Goal: Information Seeking & Learning: Learn about a topic

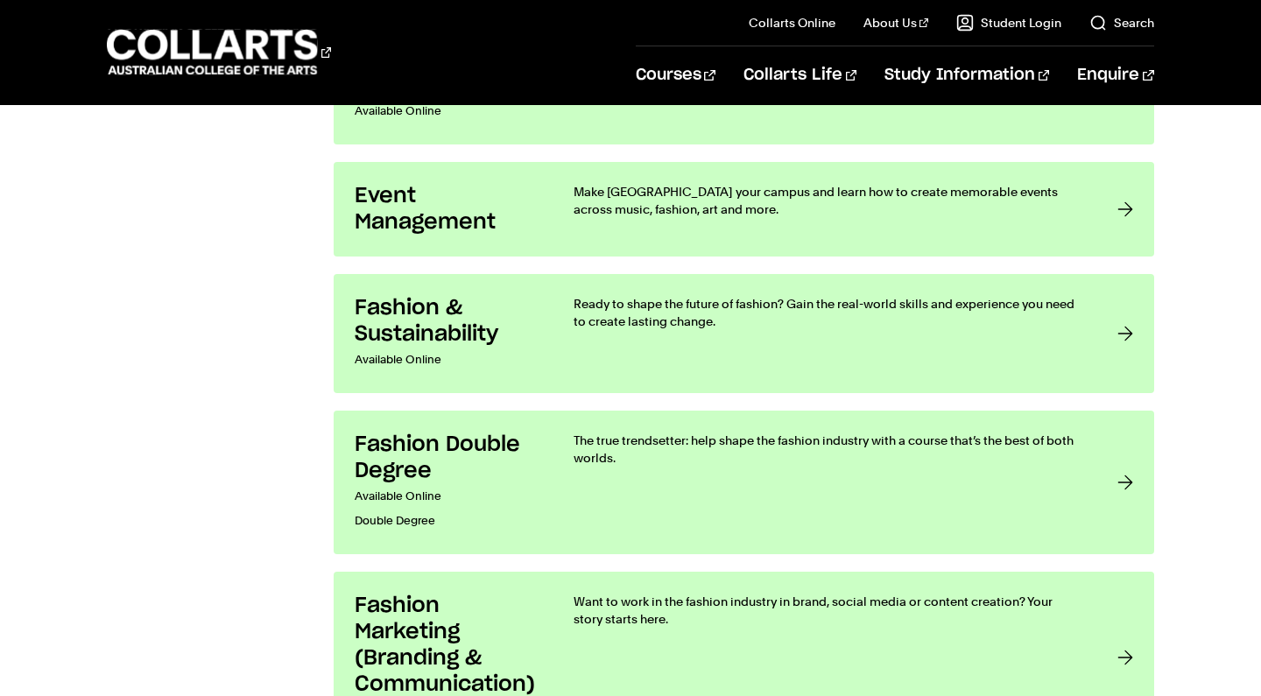
scroll to position [2011, 0]
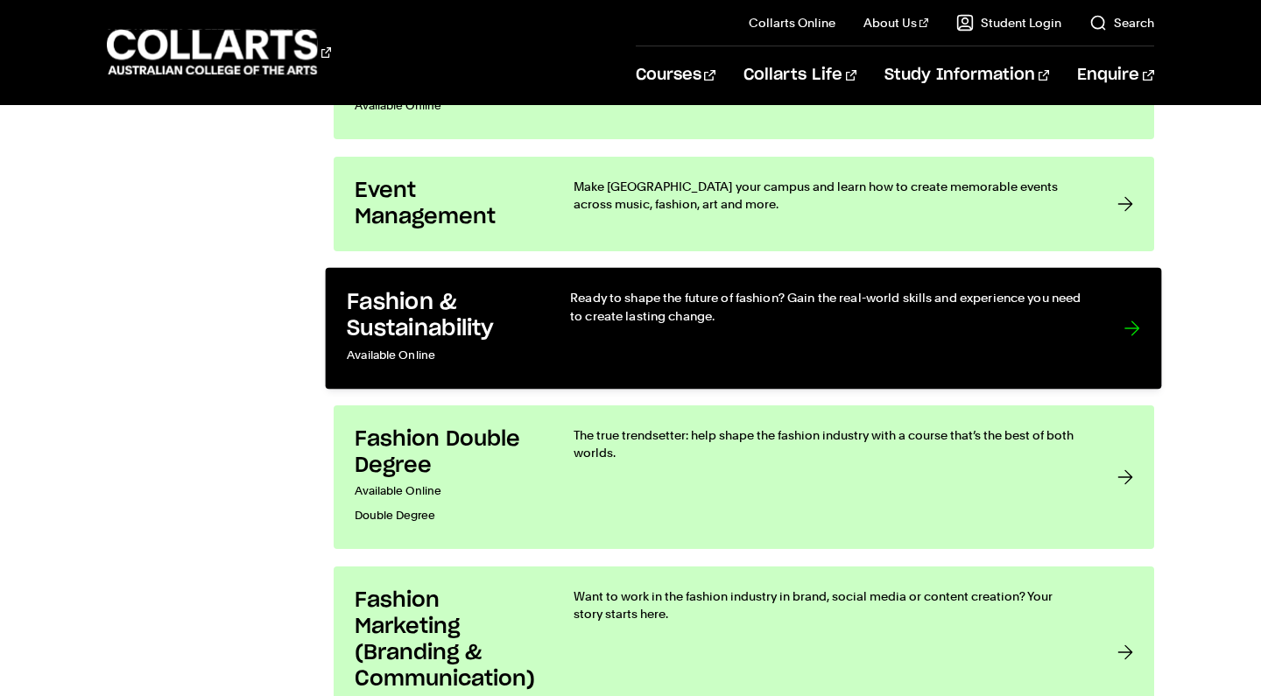
click at [423, 313] on h3 "Fashion & Sustainability" at bounding box center [441, 315] width 187 height 53
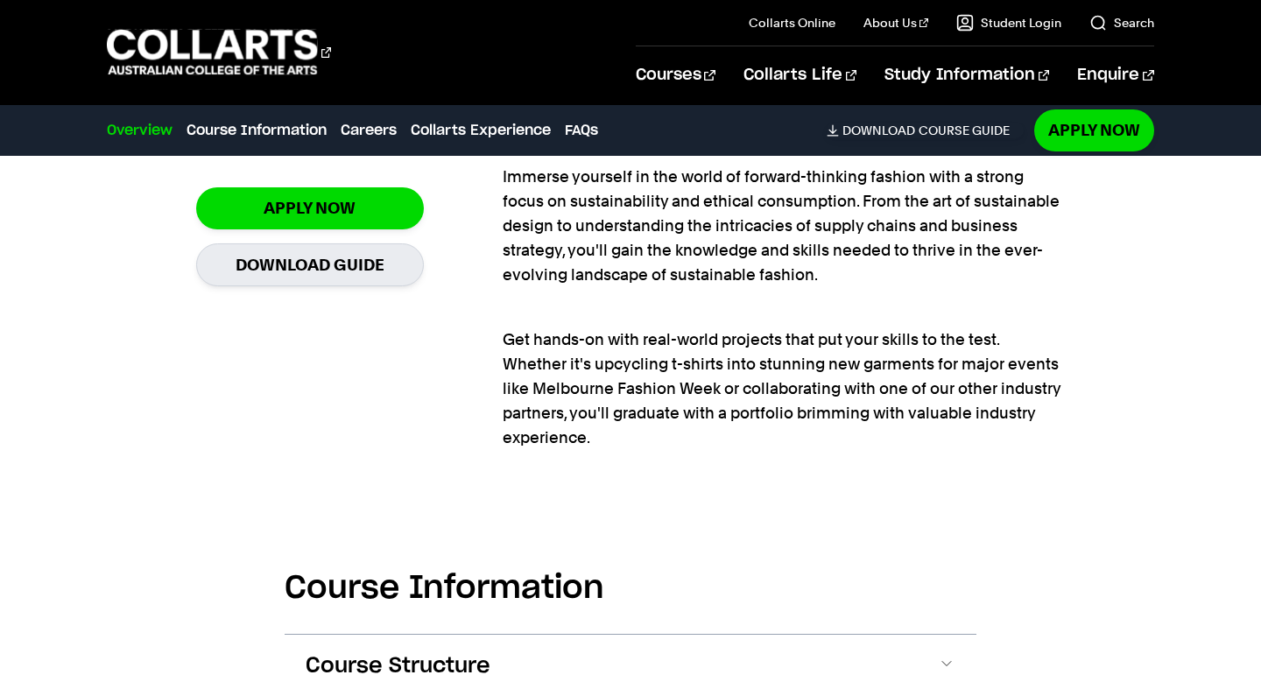
scroll to position [1385, 0]
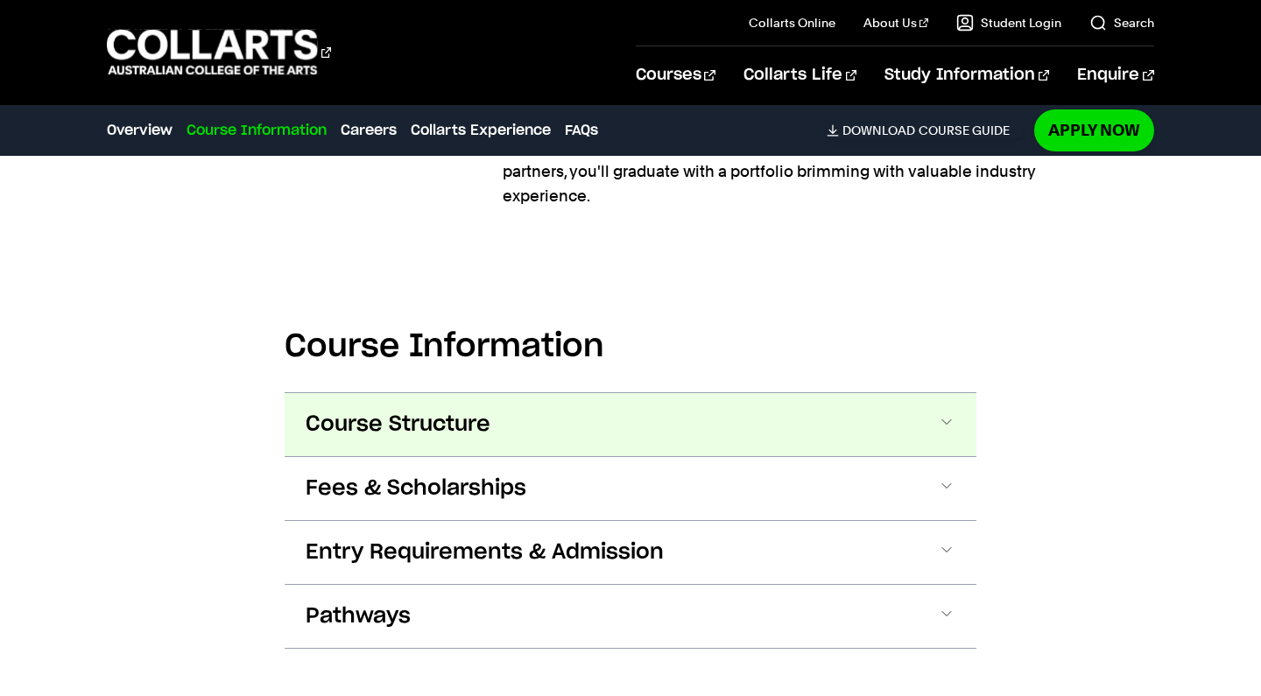
click at [501, 426] on button "Course Structure" at bounding box center [631, 424] width 692 height 63
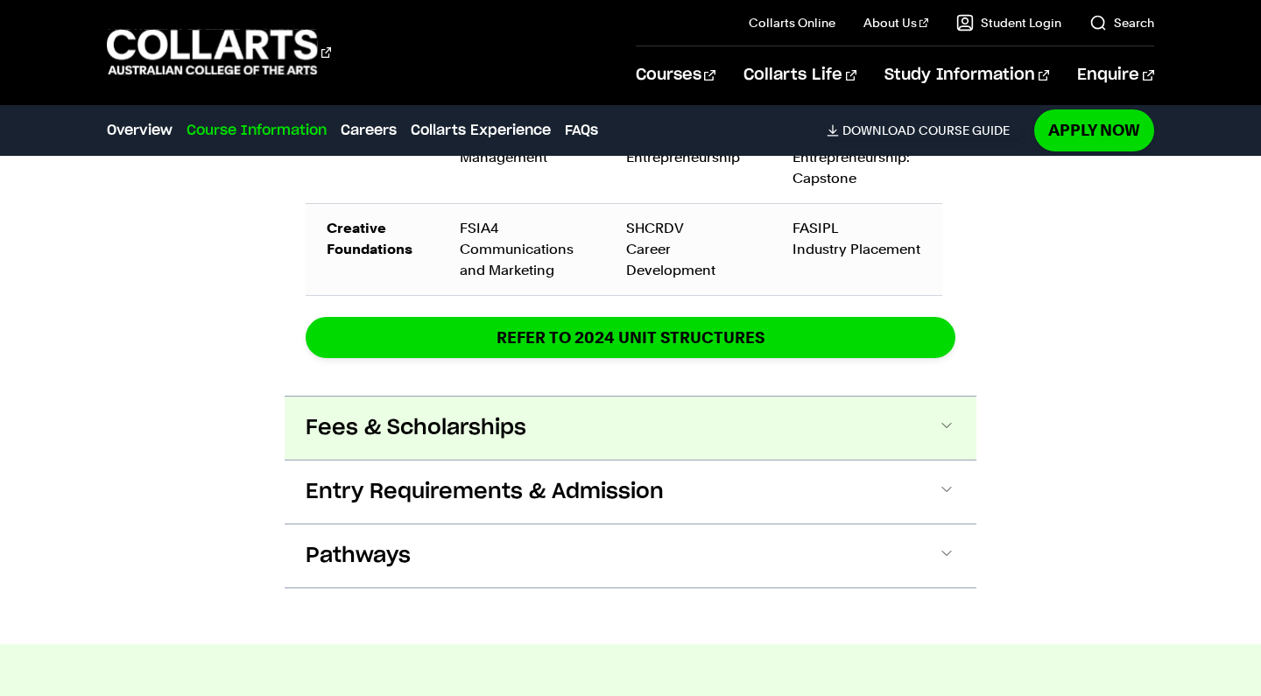
scroll to position [2973, 0]
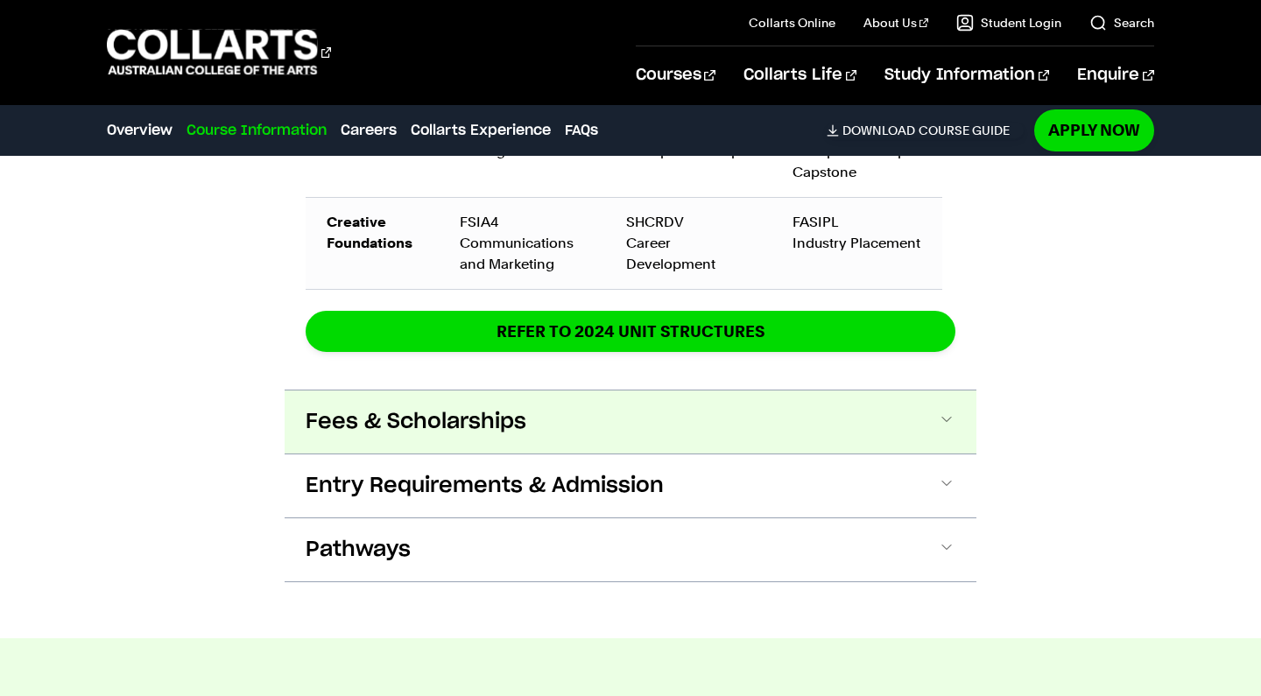
click at [499, 426] on span "Fees & Scholarships" at bounding box center [416, 422] width 221 height 28
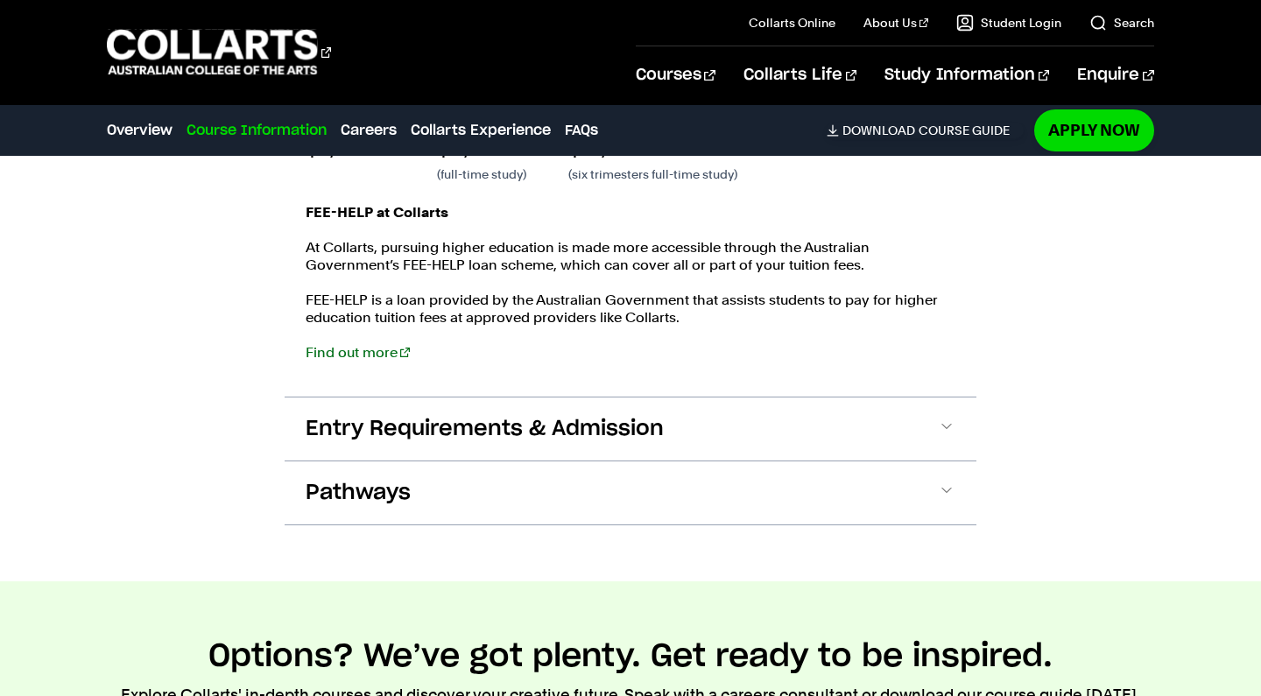
scroll to position [3440, 0]
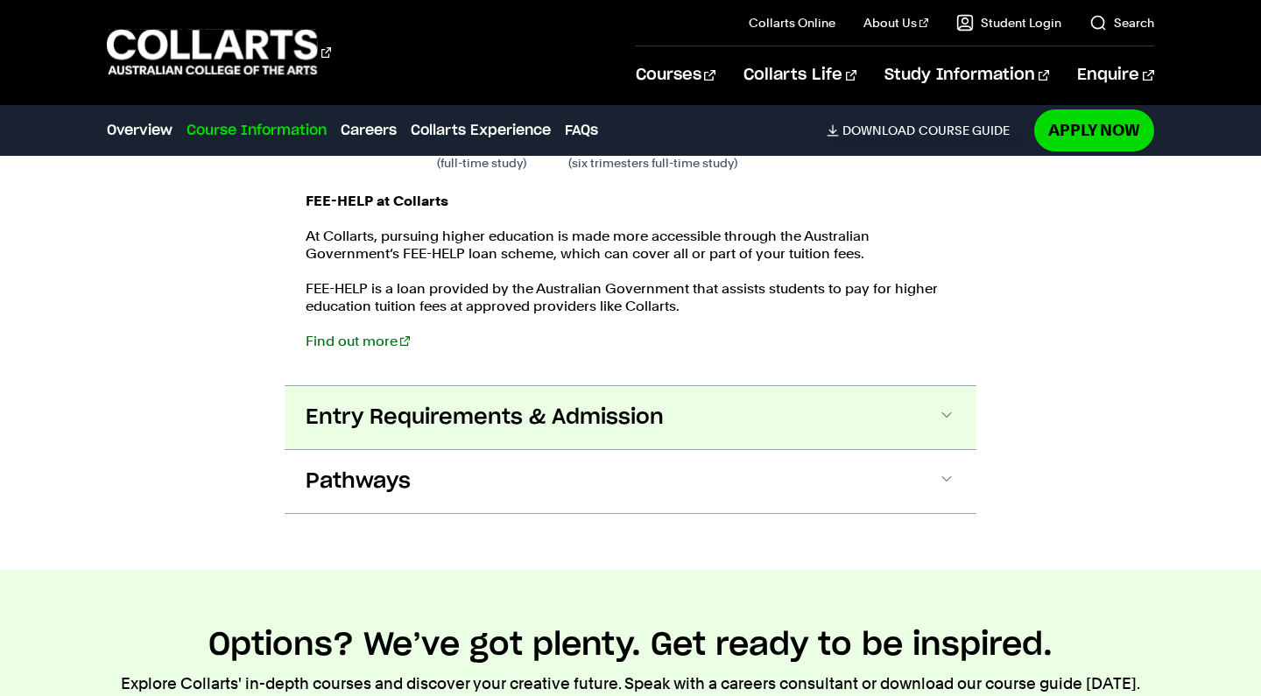
click at [492, 419] on span "Entry Requirements & Admission" at bounding box center [485, 418] width 358 height 28
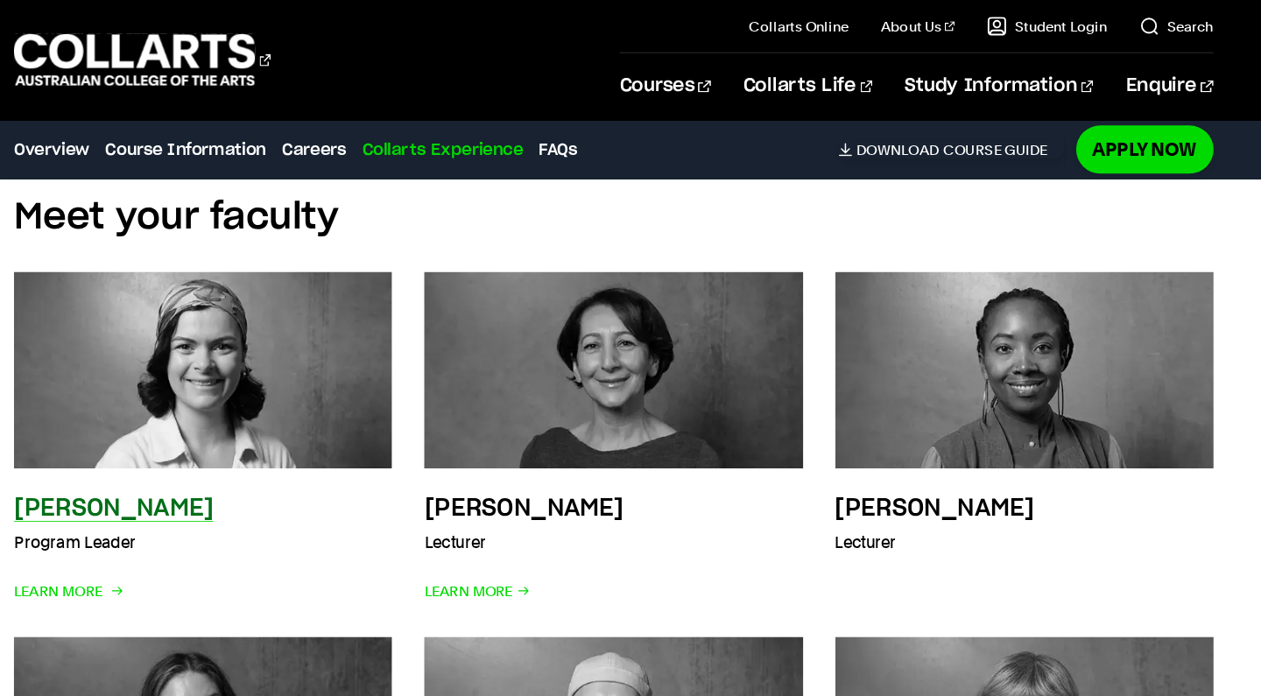
scroll to position [6574, 0]
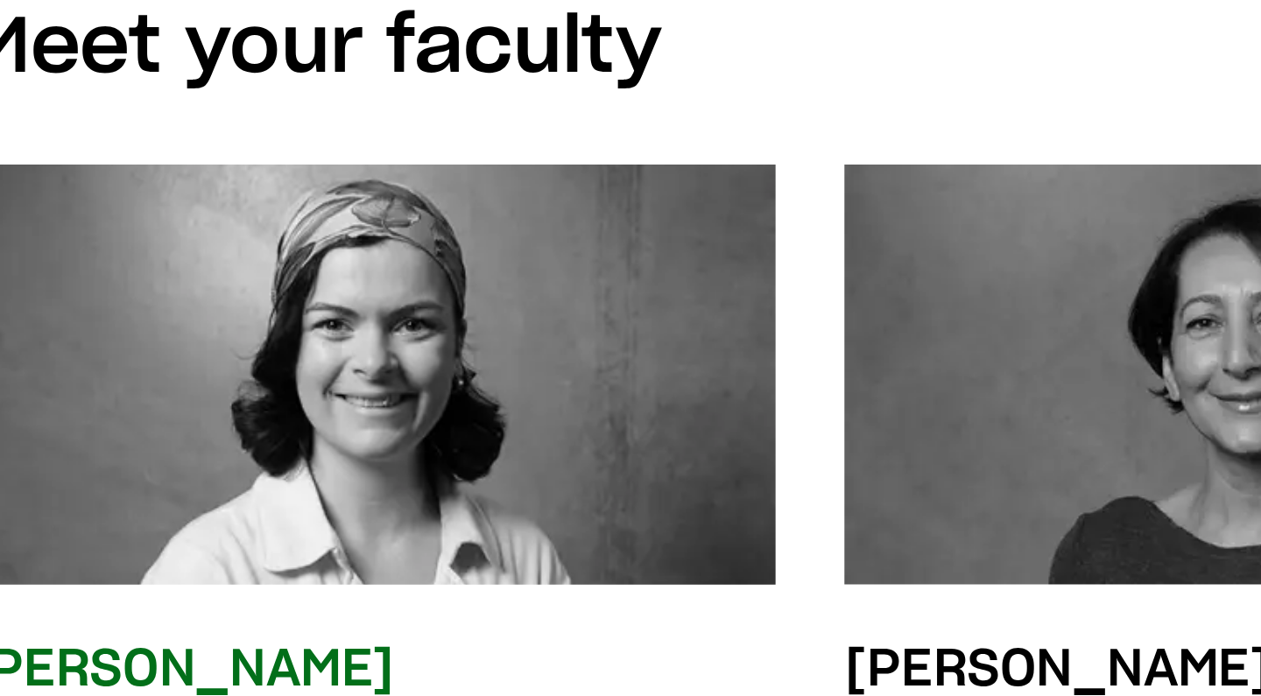
click at [127, 470] on img at bounding box center [272, 564] width 363 height 188
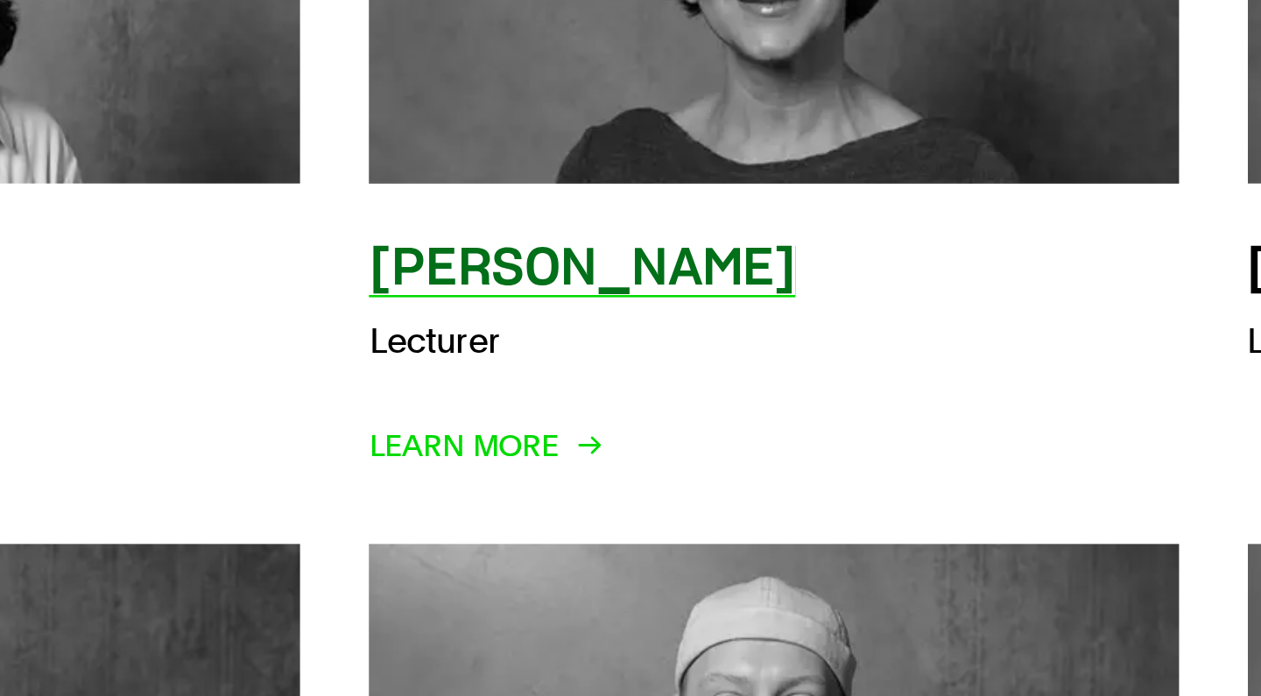
scroll to position [6762, 0]
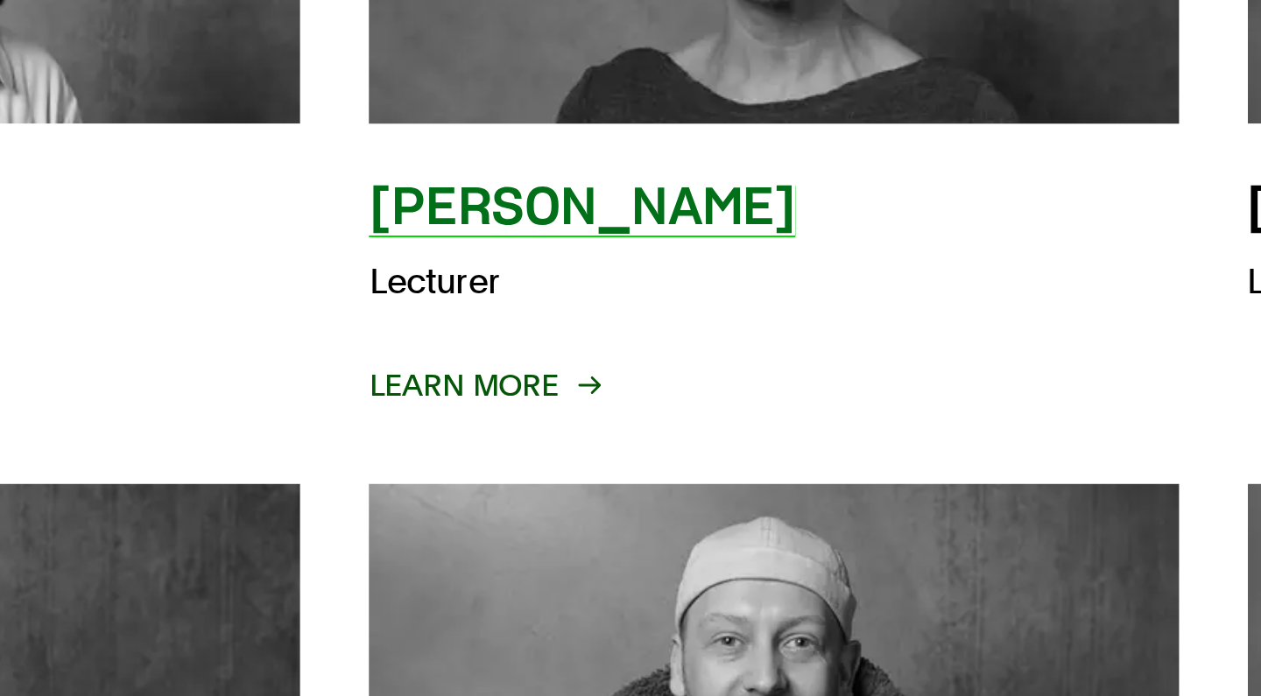
click at [465, 557] on span "Learn More" at bounding box center [511, 569] width 93 height 25
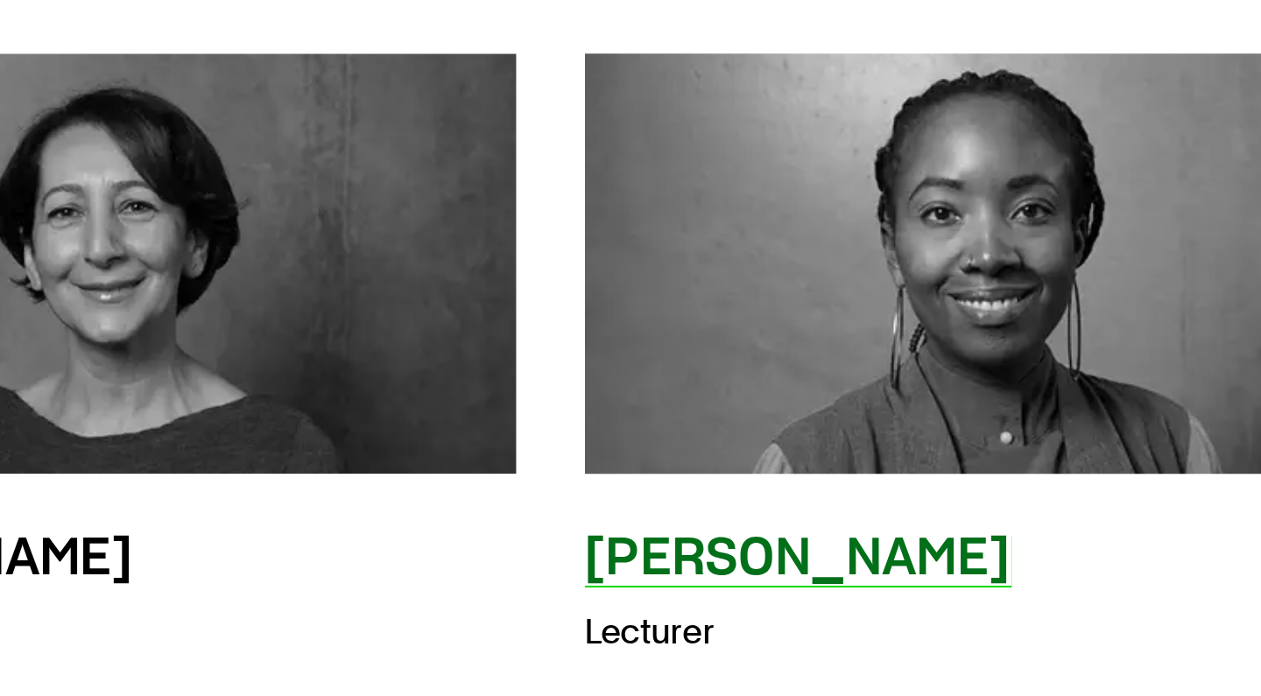
click at [824, 487] on h3 "Tamara Leacock" at bounding box center [911, 497] width 174 height 21
click at [807, 282] on img at bounding box center [988, 376] width 363 height 188
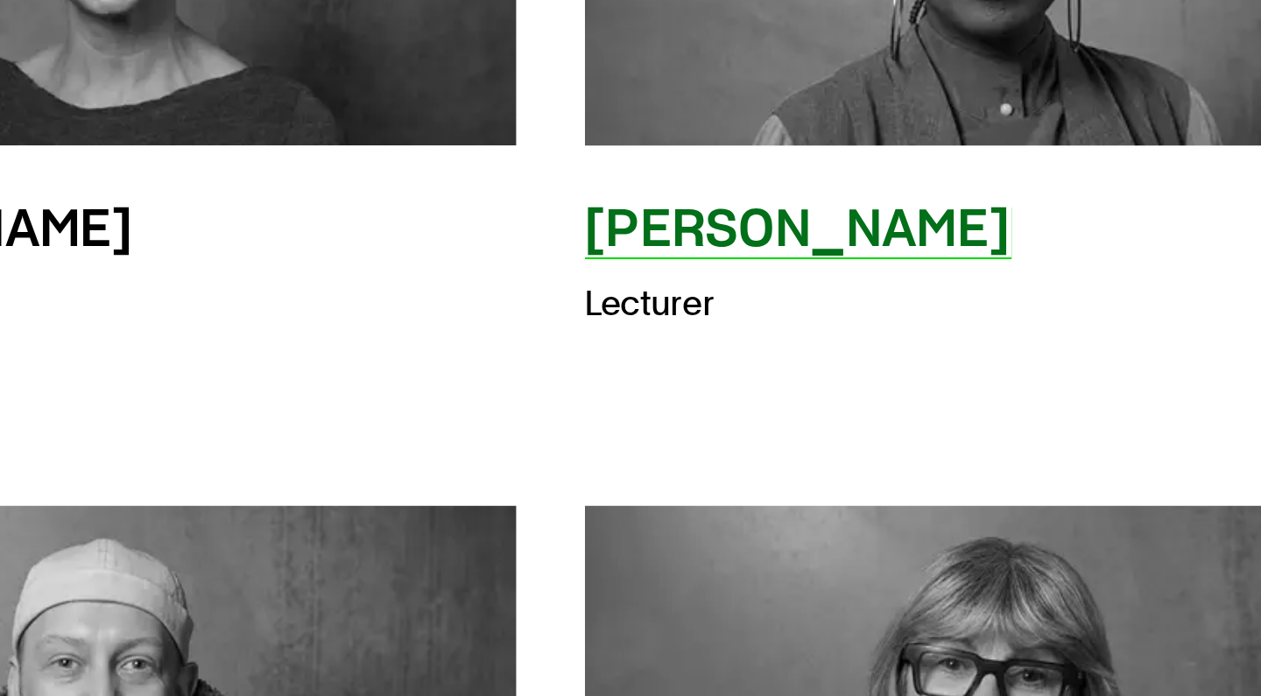
scroll to position [6765, 0]
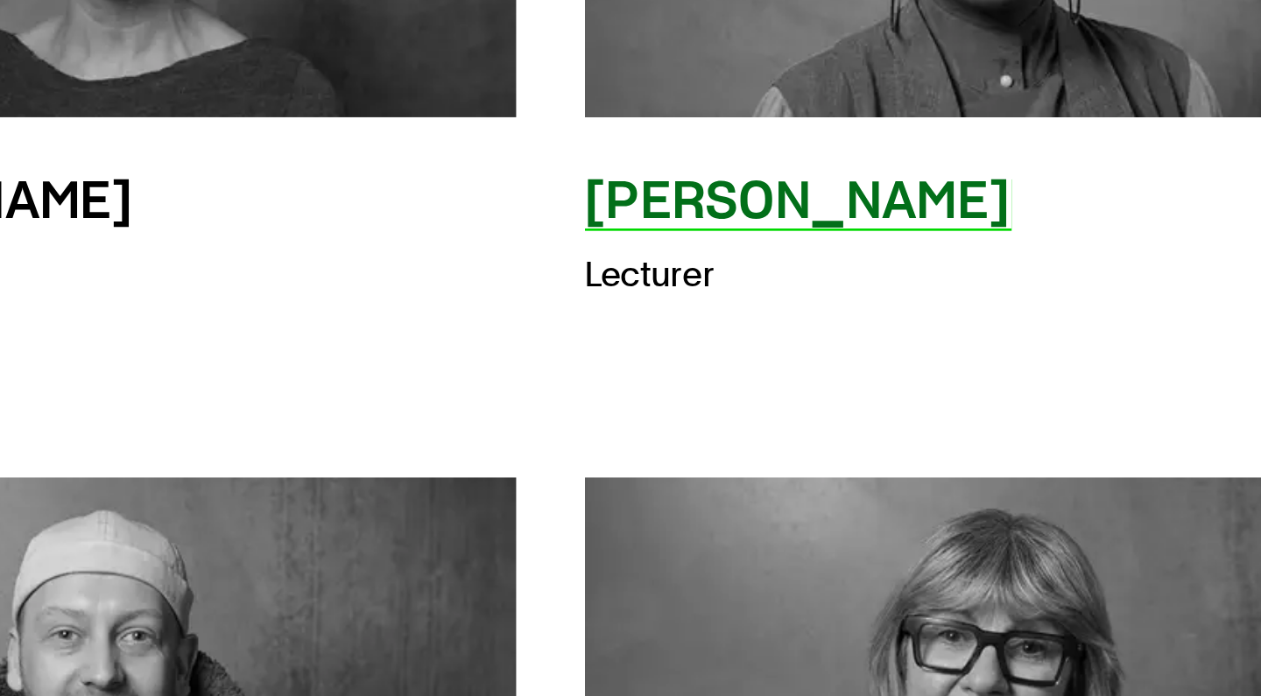
click at [824, 484] on h3 "Tamara Leacock" at bounding box center [911, 494] width 174 height 21
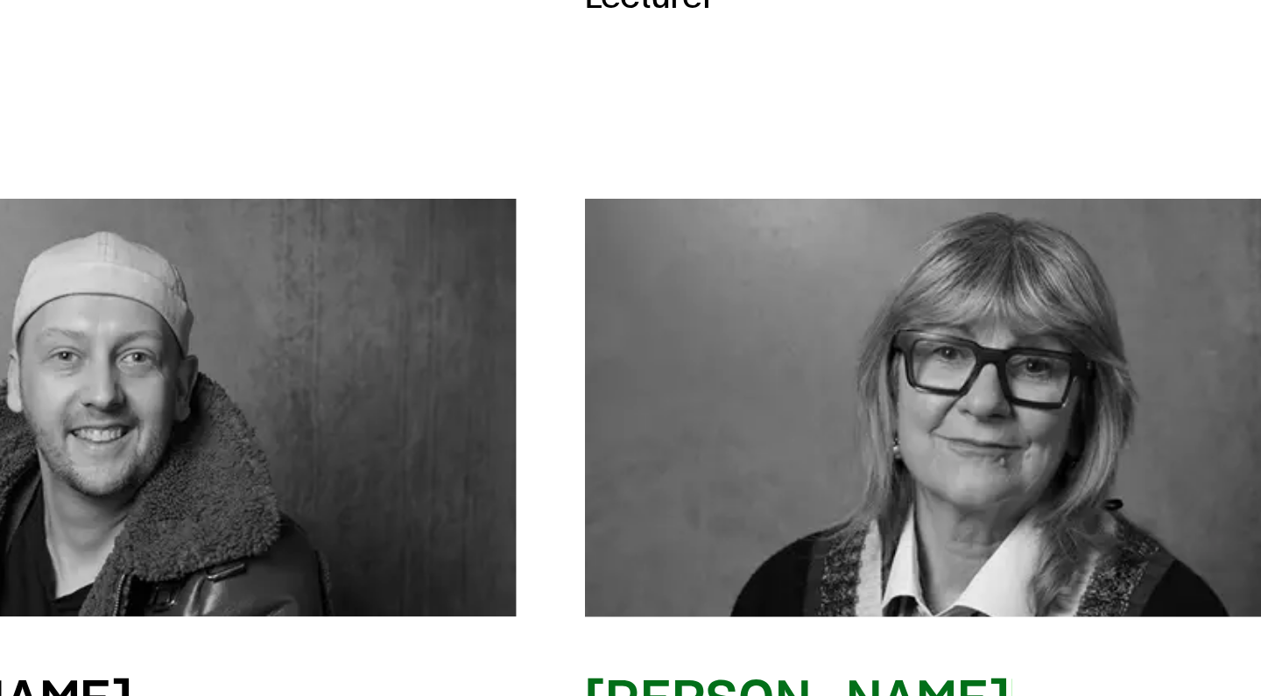
scroll to position [6889, 0]
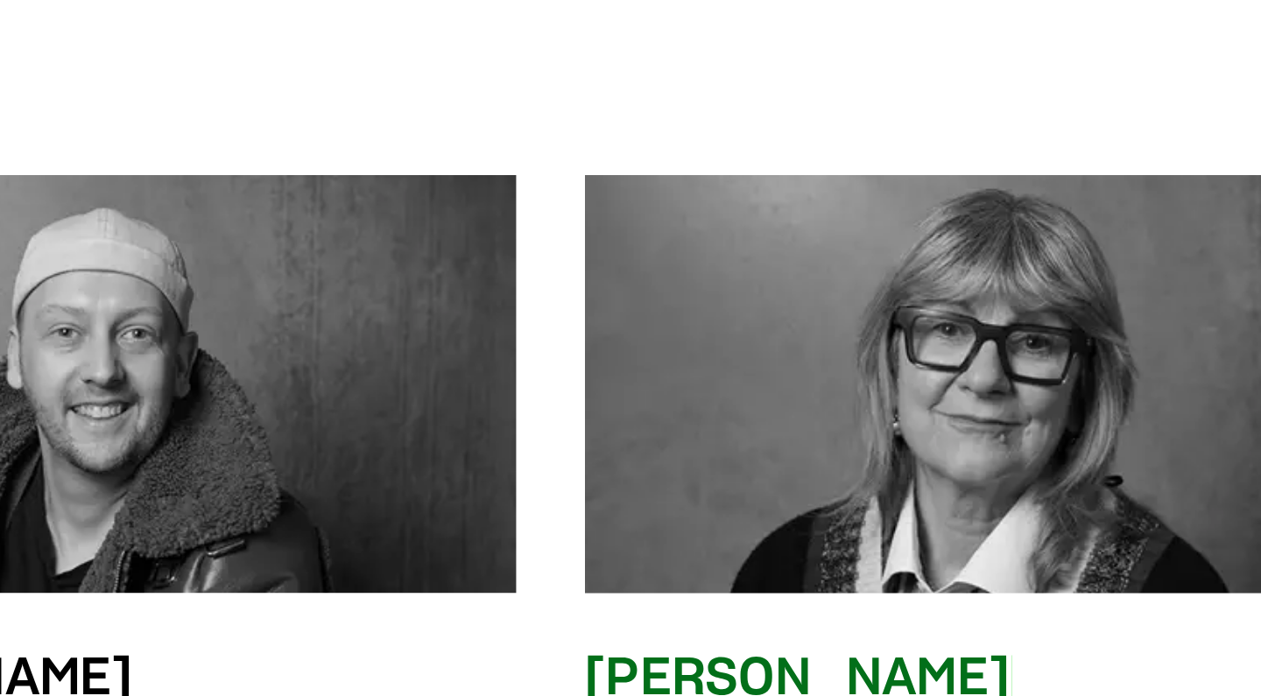
click at [807, 475] on img at bounding box center [988, 569] width 363 height 188
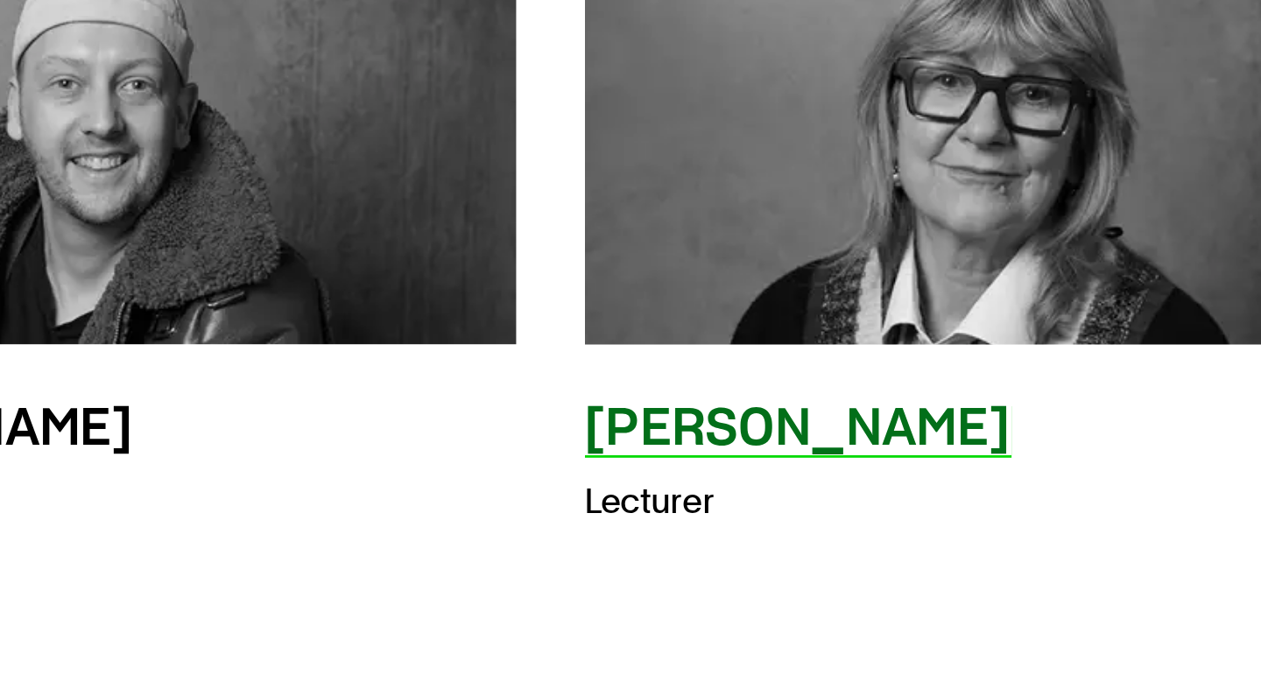
scroll to position [7006, 0]
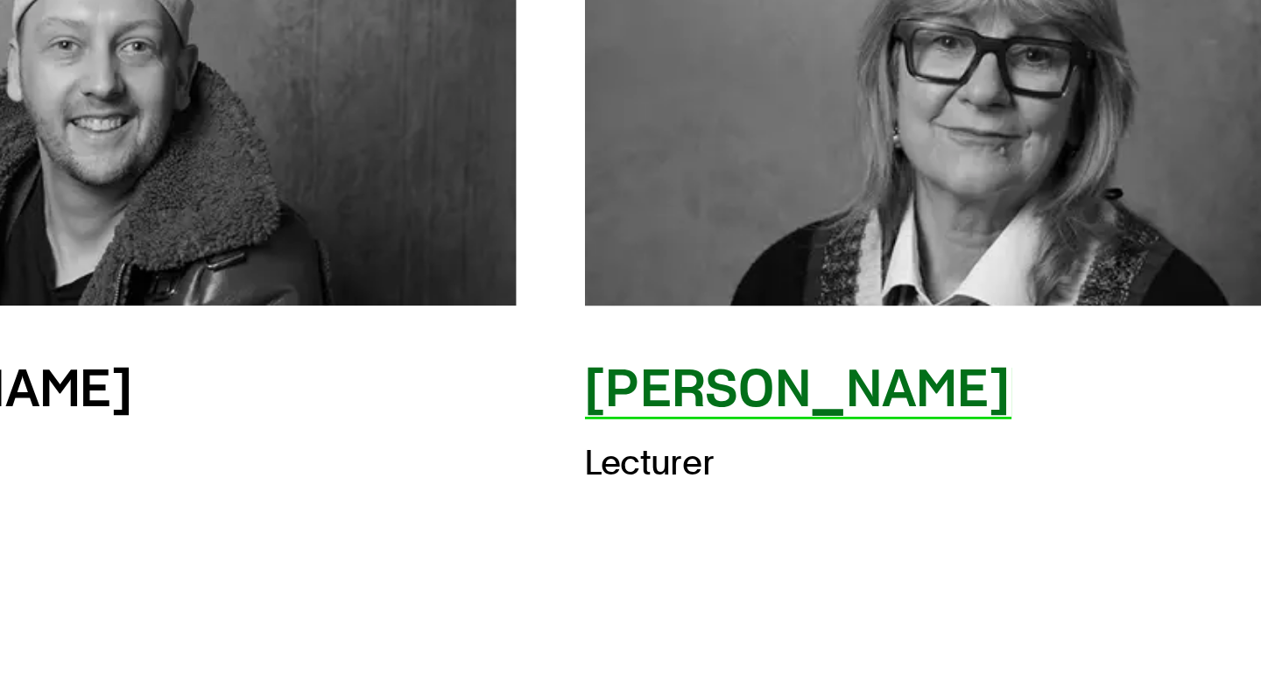
click at [824, 561] on h3 "Fiona Wilshin" at bounding box center [911, 571] width 174 height 21
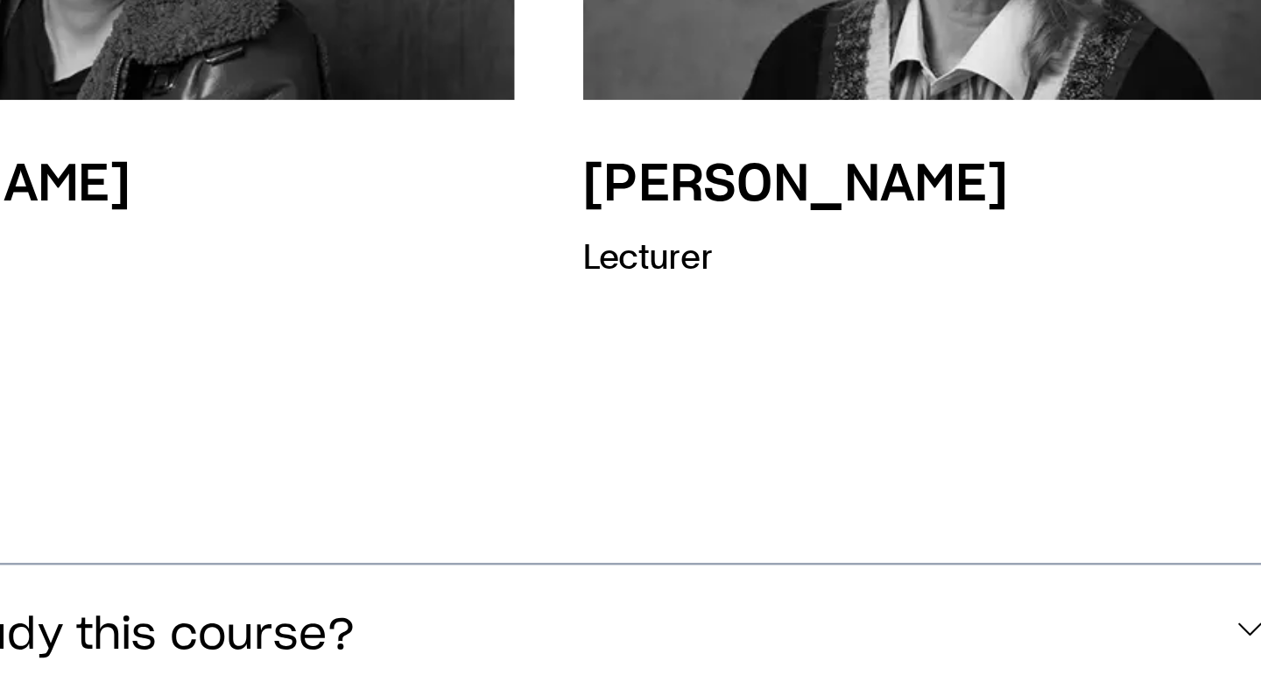
scroll to position [7094, 0]
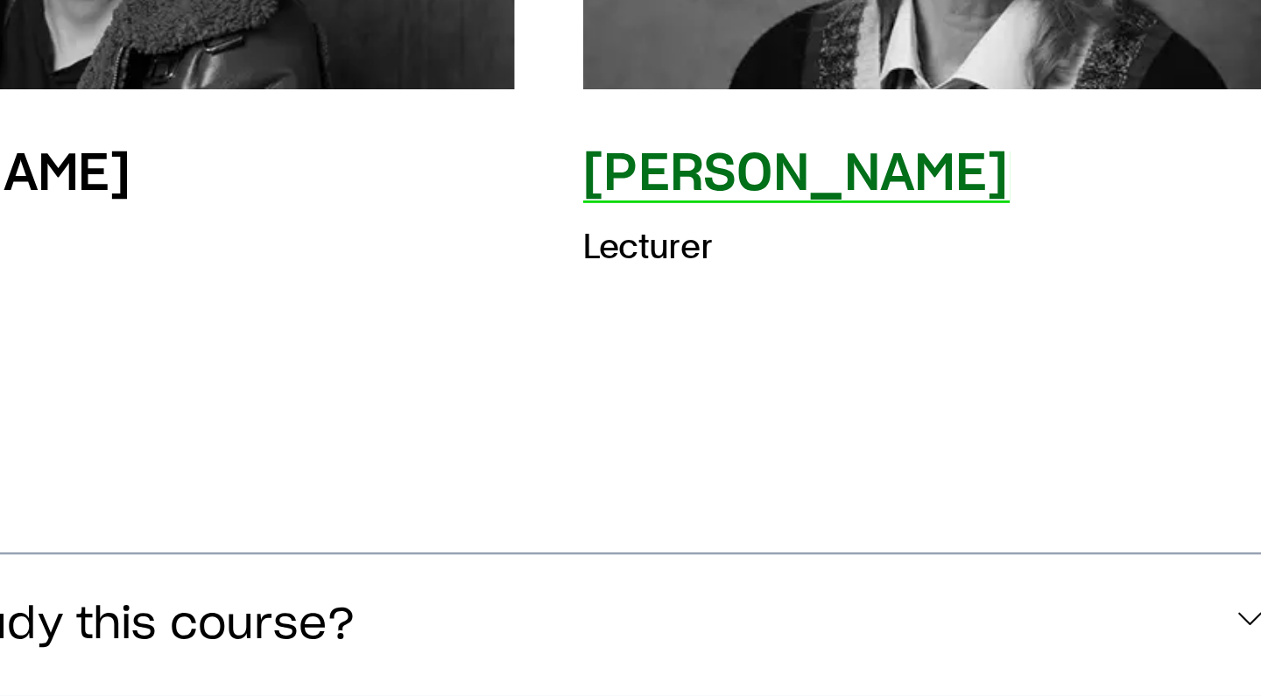
click at [824, 501] on p "Lecturer" at bounding box center [911, 513] width 174 height 25
click at [824, 473] on h3 "Fiona Wilshin" at bounding box center [911, 483] width 174 height 21
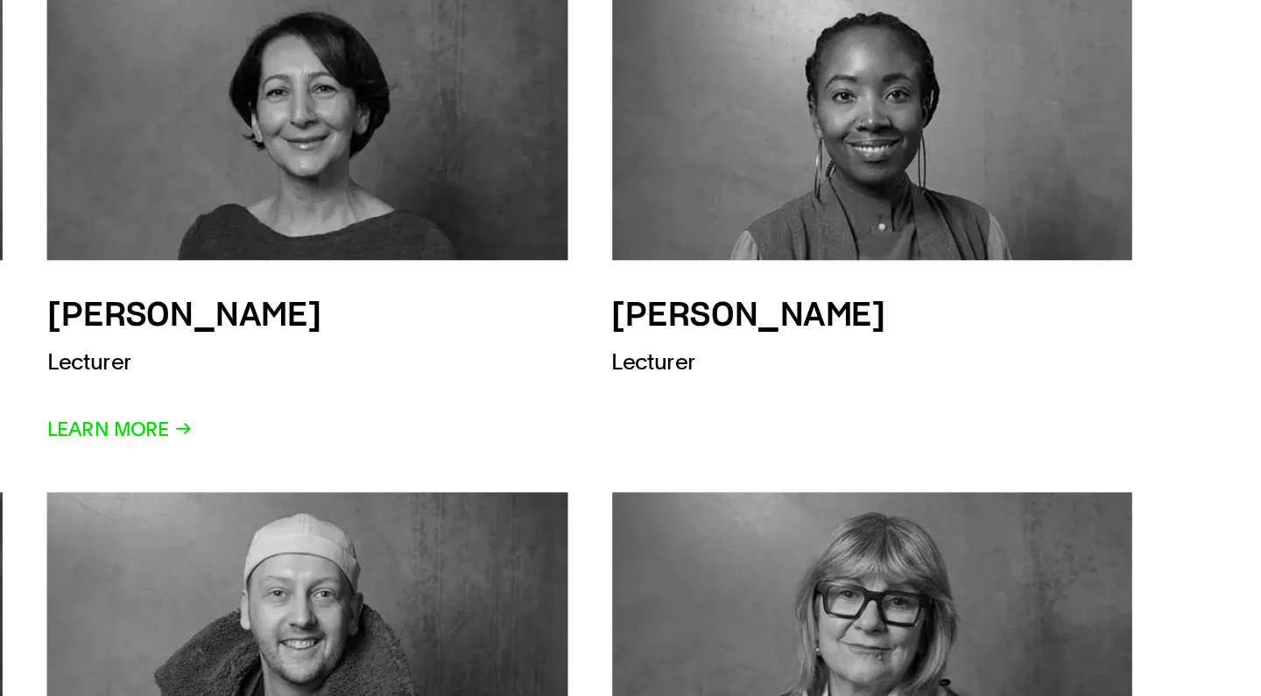
scroll to position [6878, 0]
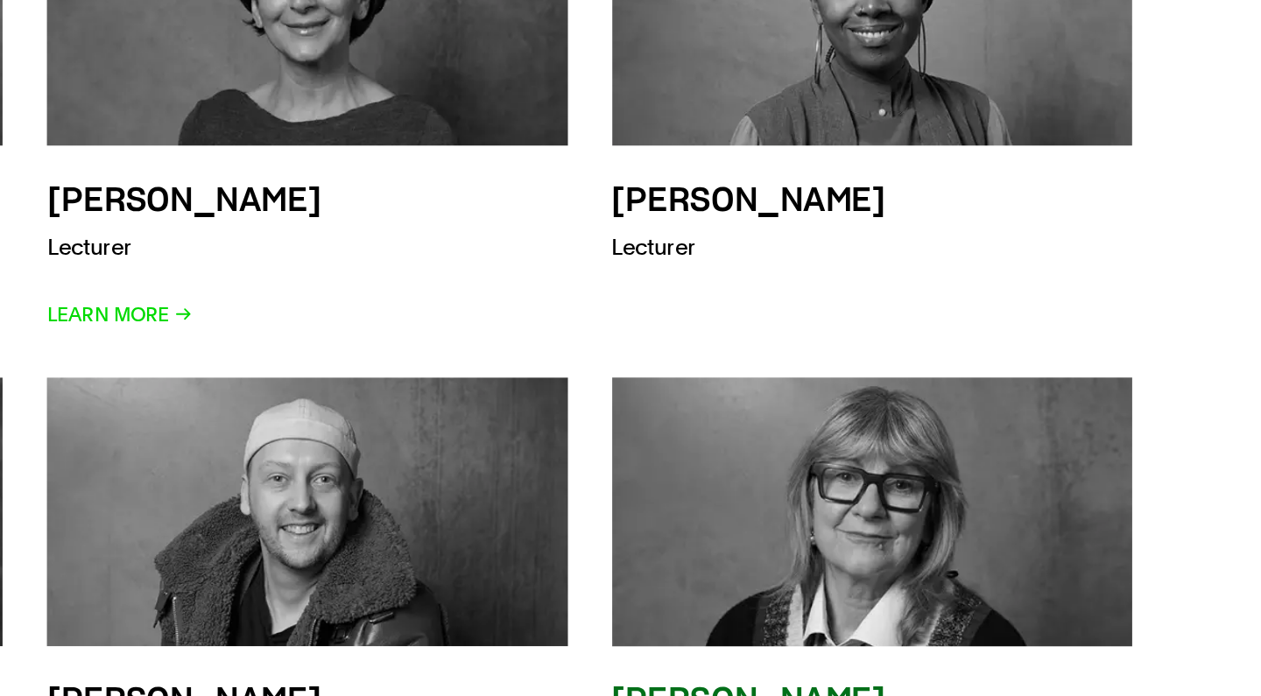
click at [824, 689] on h3 "Fiona Wilshin" at bounding box center [911, 699] width 174 height 21
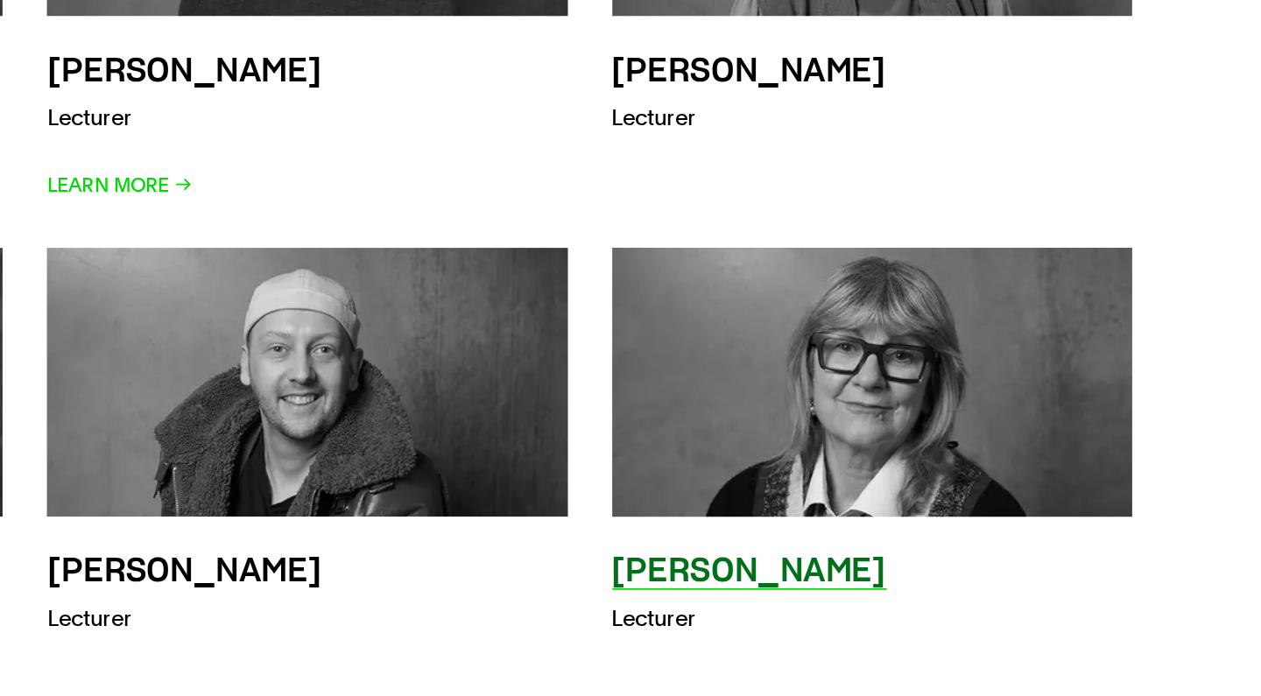
scroll to position [6975, 0]
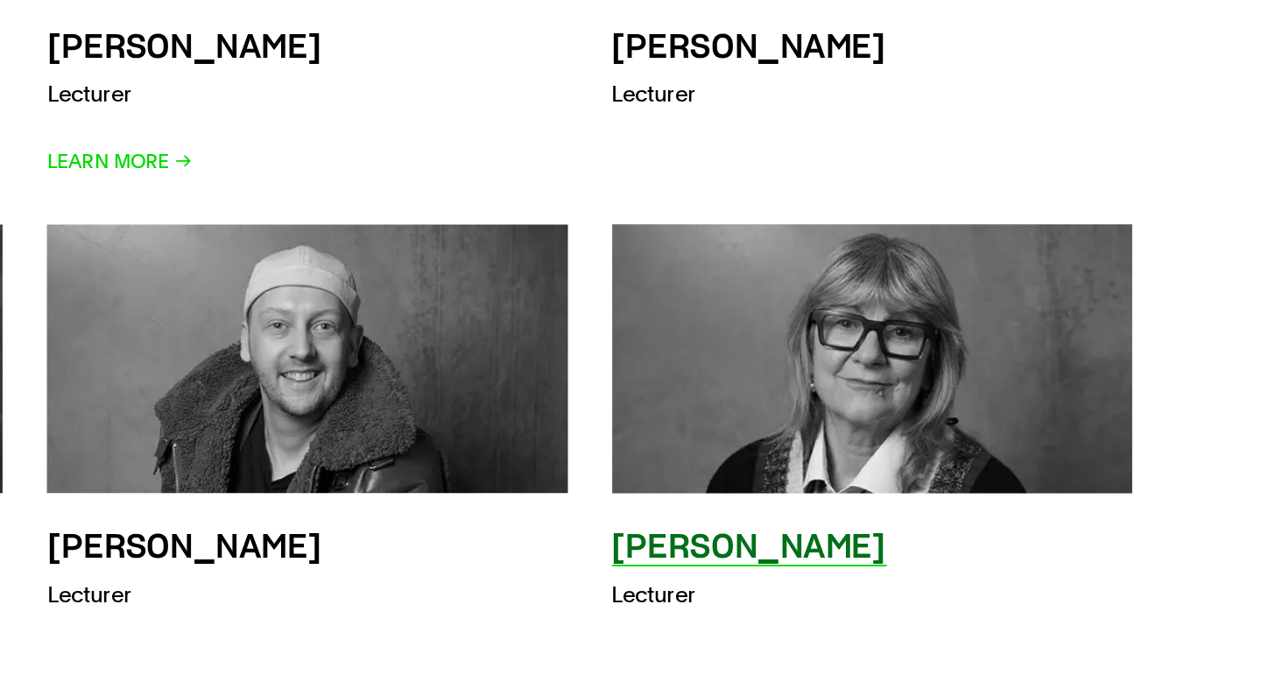
click at [824, 592] on h3 "Fiona Wilshin" at bounding box center [911, 602] width 174 height 21
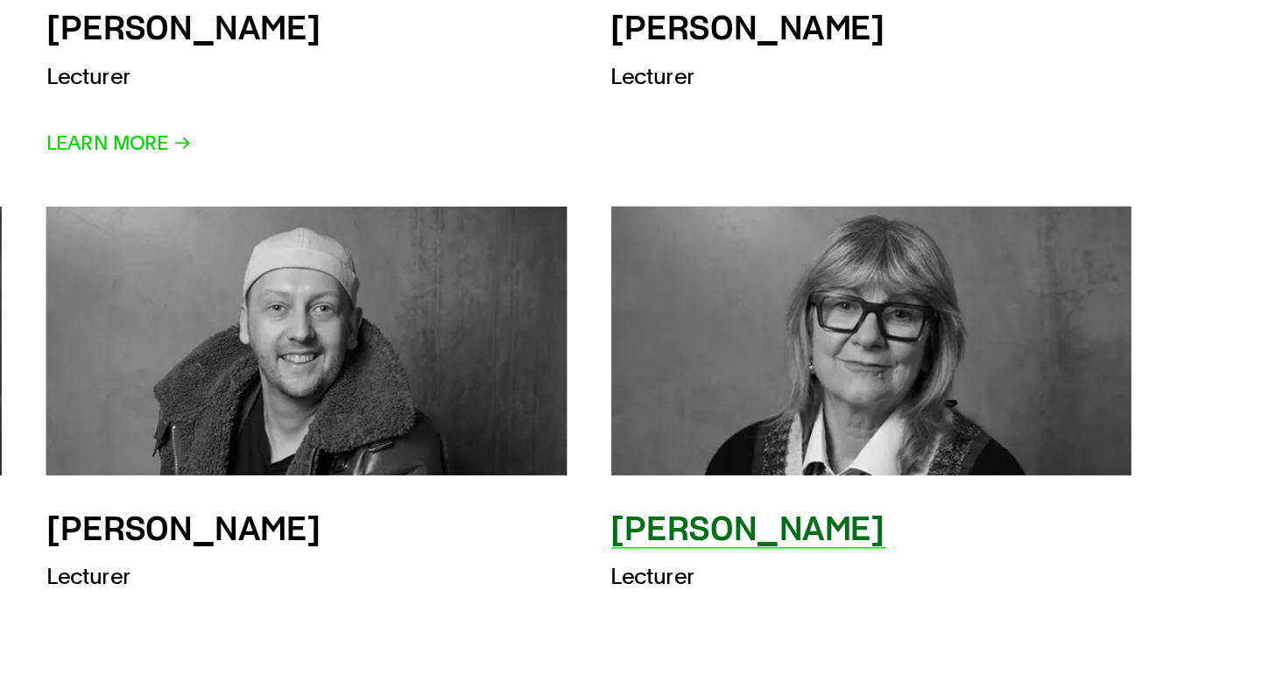
click at [824, 609] on p "Lecturer" at bounding box center [911, 621] width 174 height 25
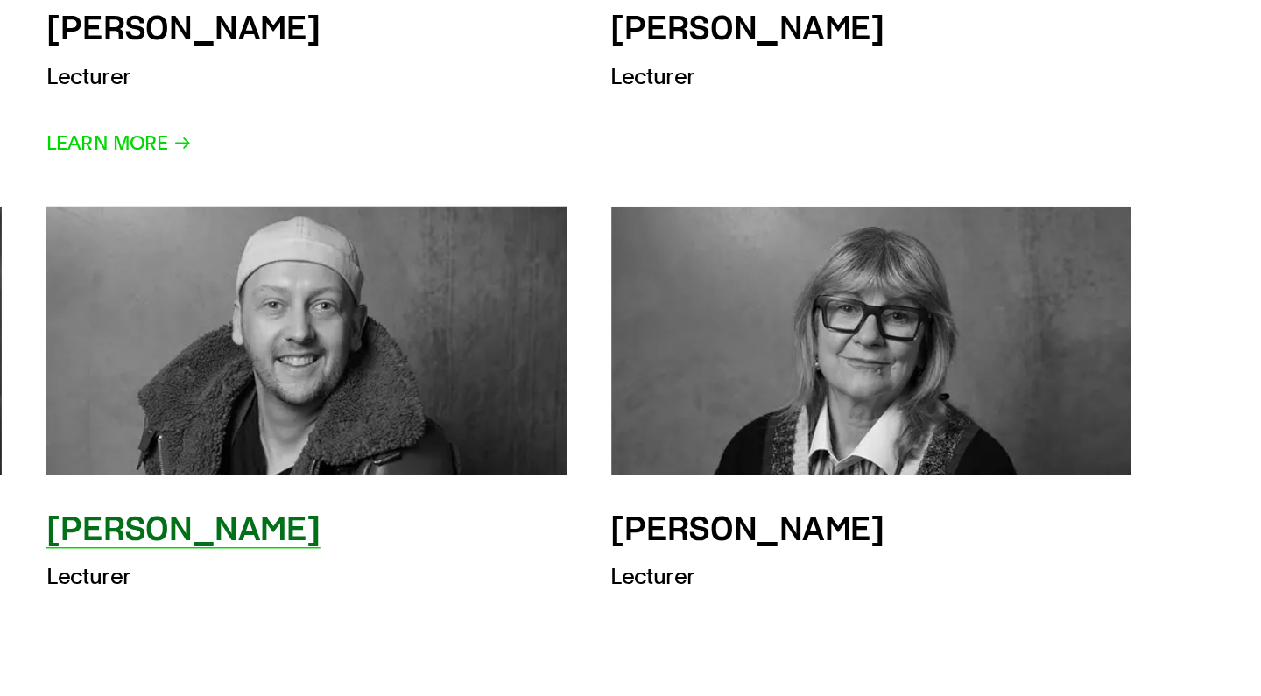
click at [465, 581] on h3 "Richard McCoy" at bounding box center [552, 591] width 174 height 21
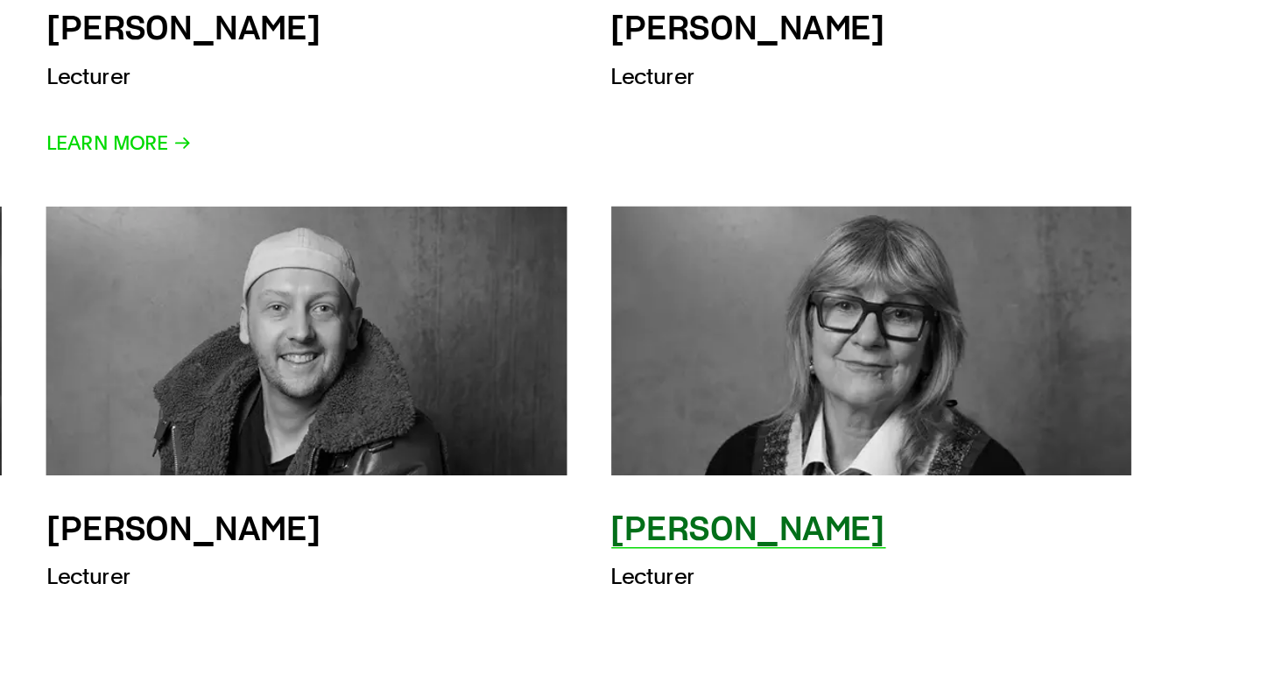
click at [824, 581] on h3 "Fiona Wilshin" at bounding box center [911, 591] width 174 height 21
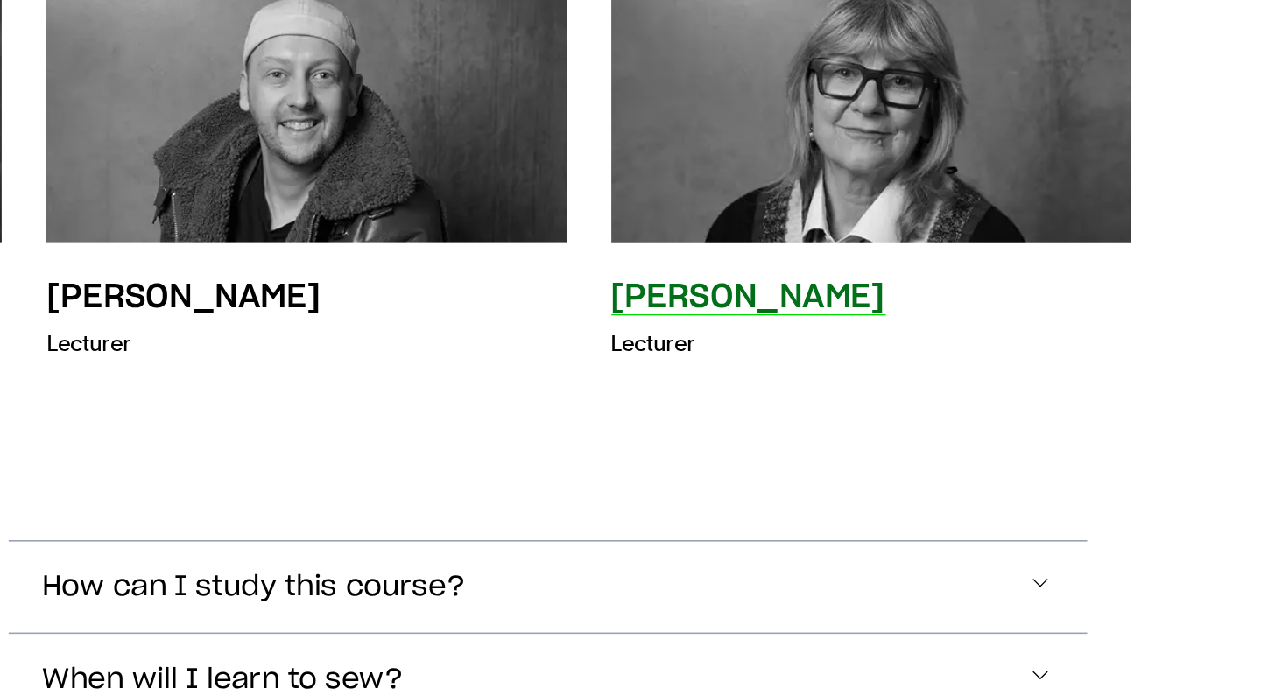
scroll to position [7156, 0]
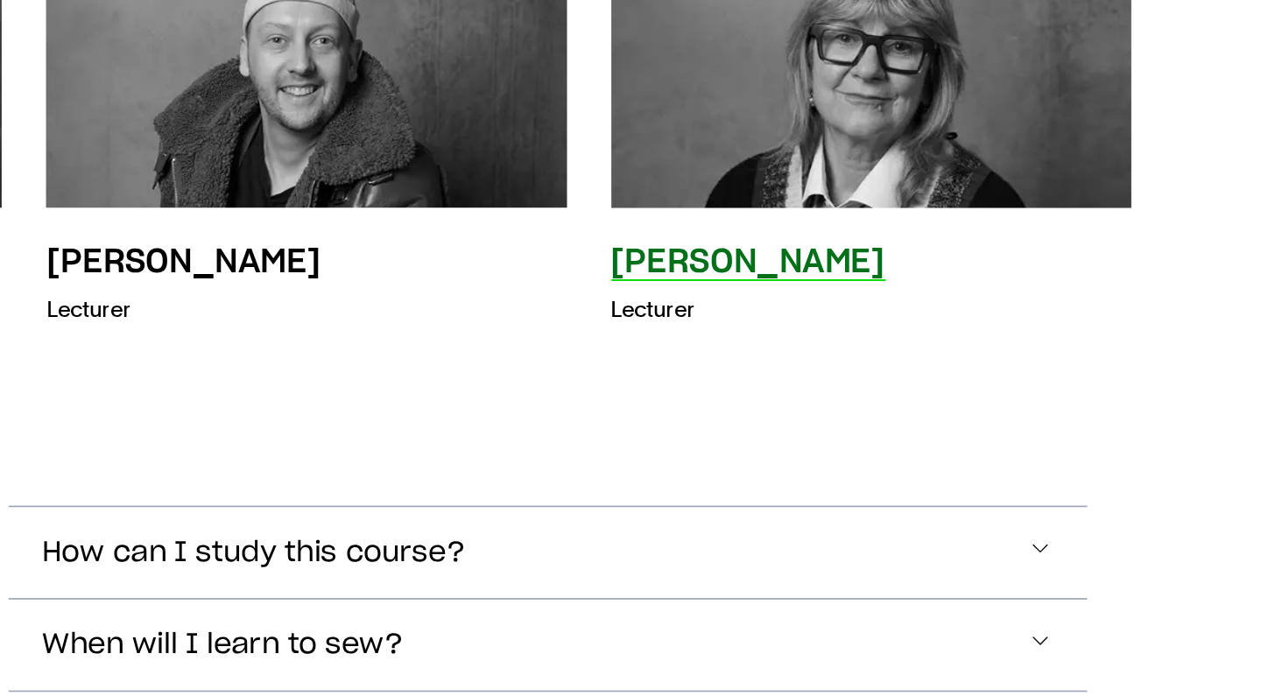
click at [824, 411] on h3 "Fiona Wilshin" at bounding box center [911, 421] width 174 height 21
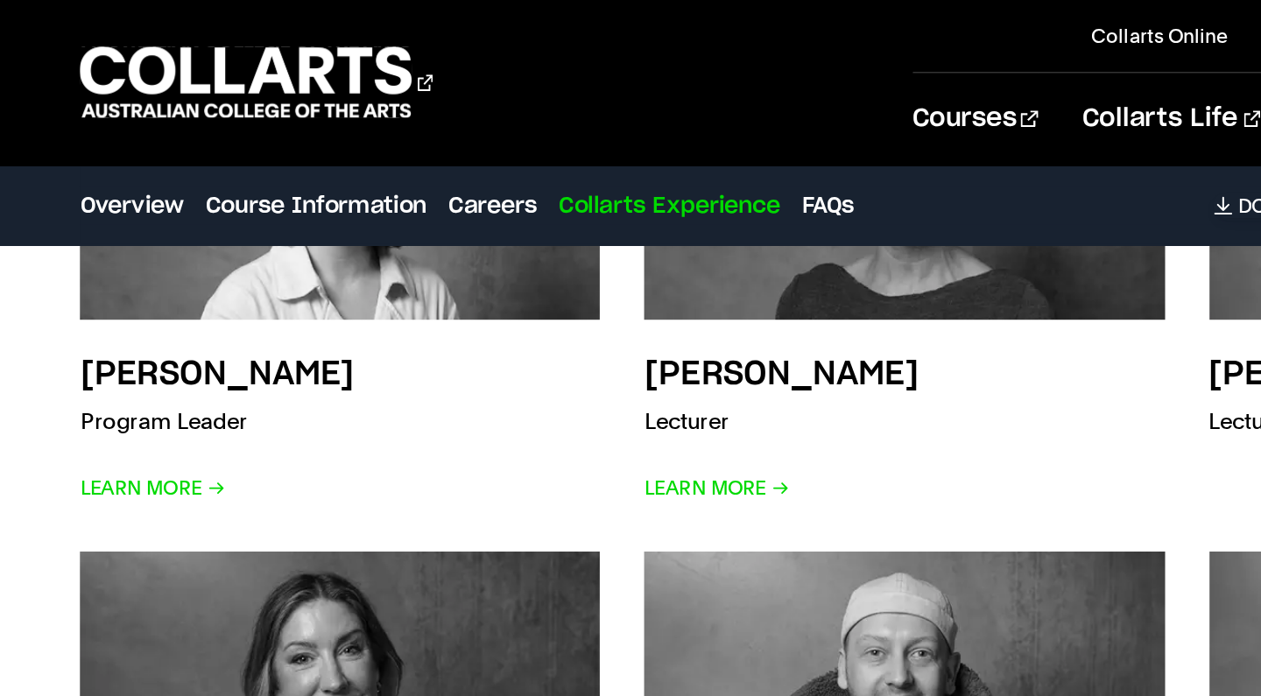
scroll to position [6995, 0]
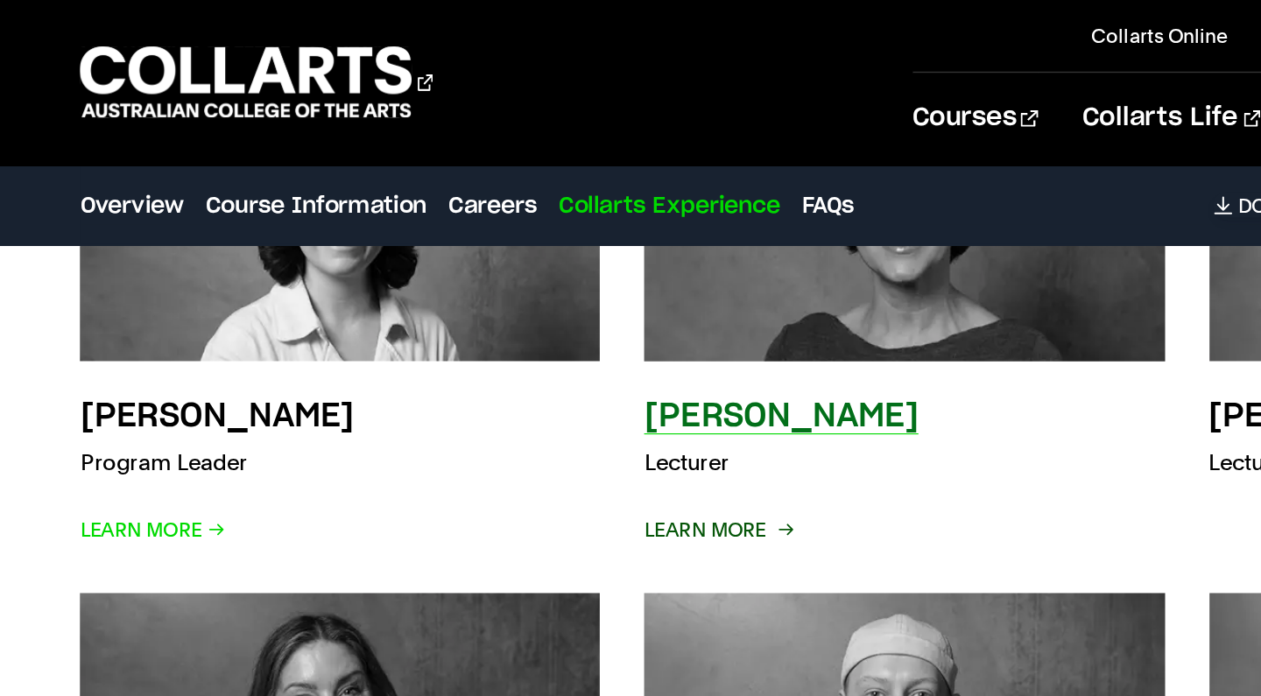
click at [465, 324] on span "Learn More" at bounding box center [511, 336] width 93 height 25
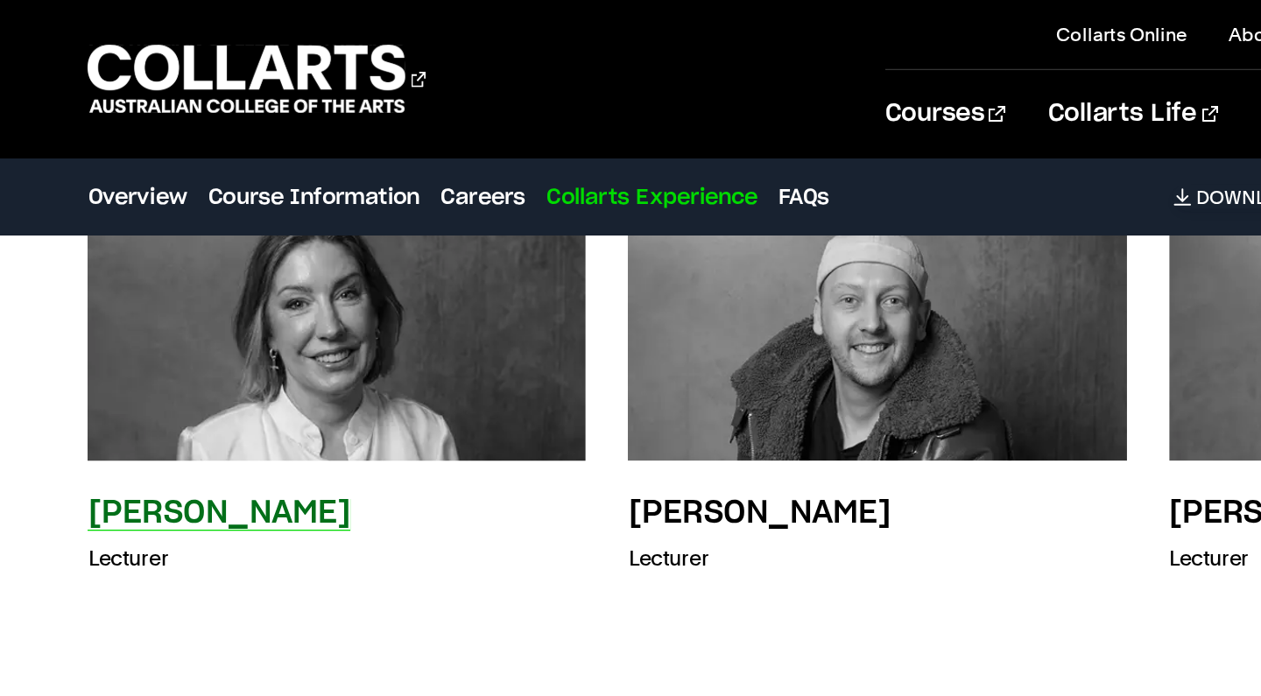
scroll to position [7157, 0]
